Goal: Task Accomplishment & Management: Complete application form

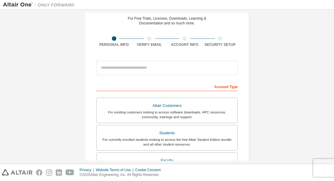
scroll to position [25, 0]
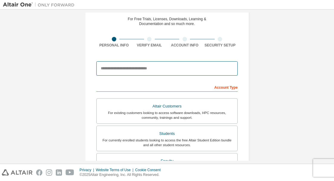
click at [204, 70] on input "email" at bounding box center [166, 68] width 141 height 14
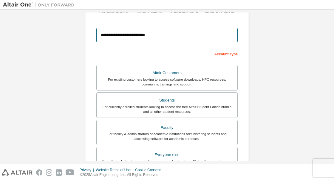
scroll to position [61, 0]
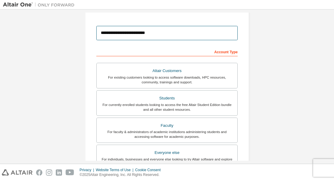
type input "**********"
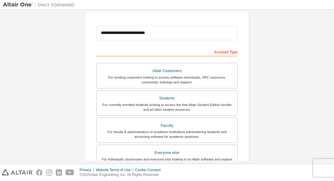
click at [113, 104] on div "For currently enrolled students looking to access the free Altair Student Editi…" at bounding box center [167, 108] width 134 height 10
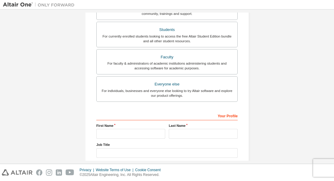
scroll to position [138, 0]
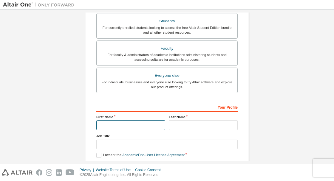
click at [101, 124] on input "text" at bounding box center [130, 126] width 69 height 10
type input "**********"
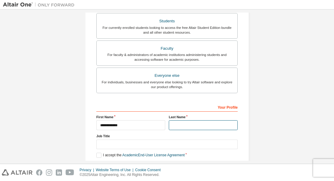
click at [189, 125] on input "text" at bounding box center [203, 126] width 69 height 10
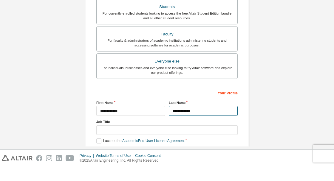
type input "**********"
click at [98, 157] on label "I accept the Academic End-User License Agreement" at bounding box center [140, 155] width 88 height 5
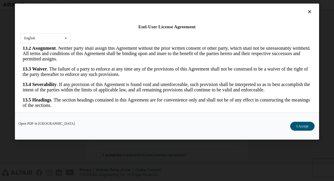
scroll to position [12, 0]
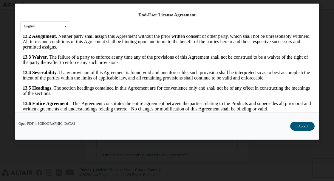
click at [302, 131] on button "I Accept" at bounding box center [302, 126] width 24 height 9
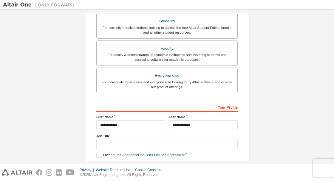
click at [97, 165] on label "I would like to receive marketing emails from Altair" at bounding box center [139, 164] width 86 height 5
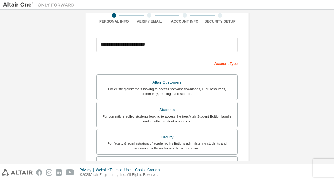
scroll to position [138, 0]
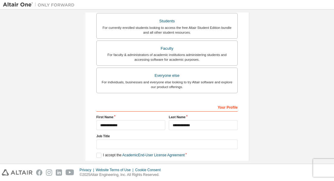
click at [172, 170] on button "Next" at bounding box center [166, 174] width 27 height 9
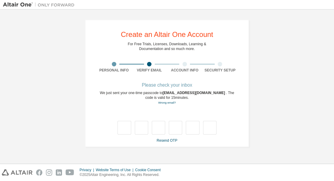
scroll to position [0, 0]
type input "*"
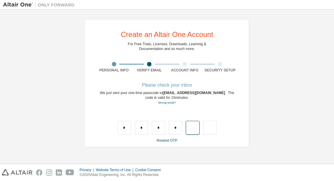
type input "*"
